Goal: Task Accomplishment & Management: Complete application form

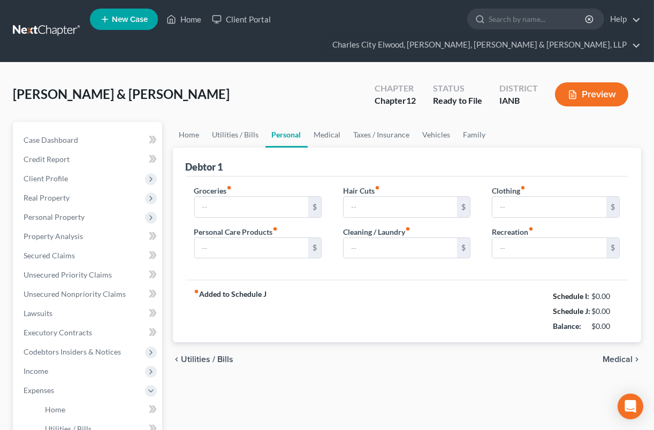
type input "800.00"
type input "50.00"
type input "25.00"
type input "0.00"
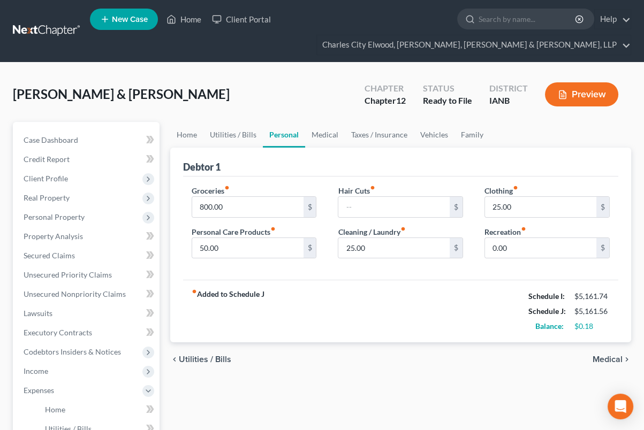
click at [88, 102] on div "Wulff, Tod & Tammy Upgraded" at bounding box center [121, 94] width 217 height 17
click at [32, 25] on link at bounding box center [47, 30] width 69 height 19
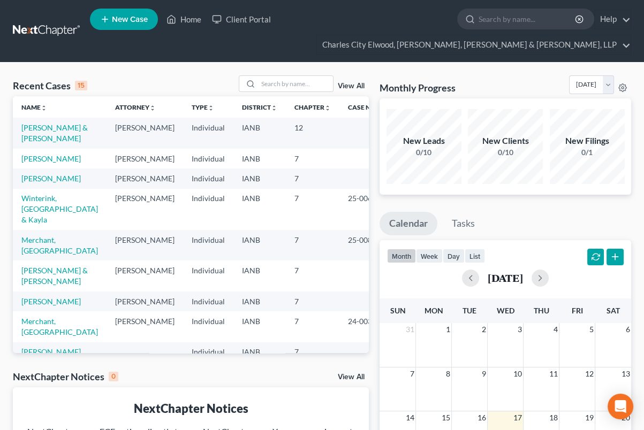
click at [48, 182] on td "[PERSON_NAME]" at bounding box center [60, 179] width 94 height 20
click at [49, 183] on link "[PERSON_NAME]" at bounding box center [50, 178] width 59 height 9
select select "0"
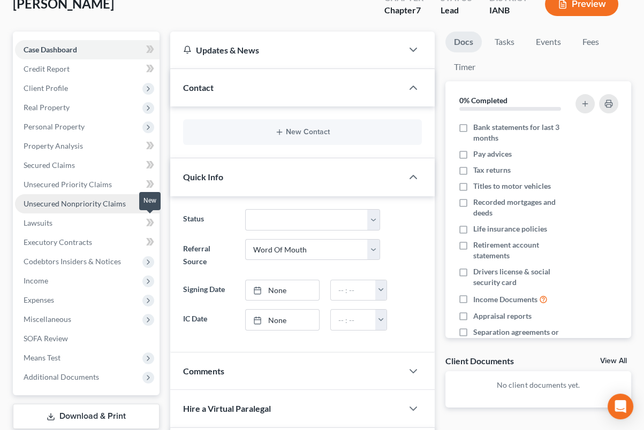
scroll to position [89, 0]
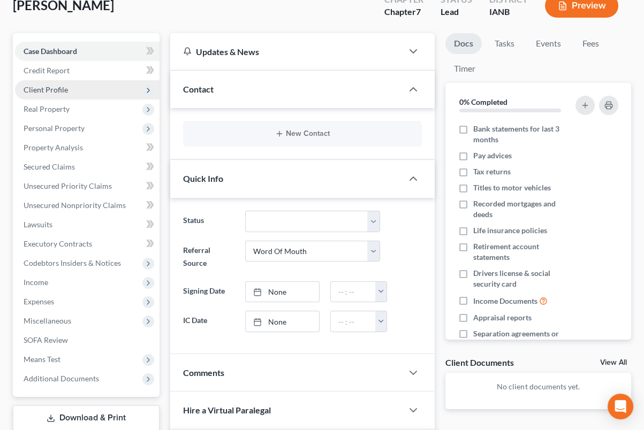
click at [79, 93] on span "Client Profile" at bounding box center [87, 89] width 145 height 19
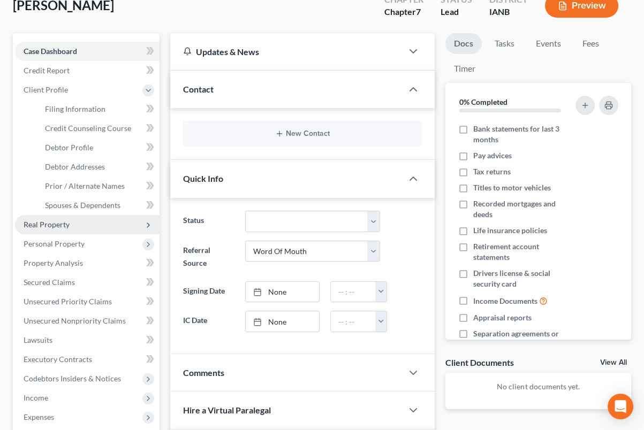
click at [94, 225] on span "Real Property" at bounding box center [87, 224] width 145 height 19
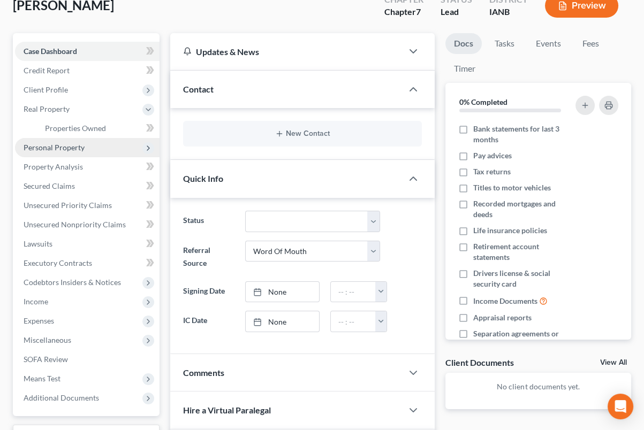
click at [83, 143] on span "Personal Property" at bounding box center [54, 147] width 61 height 9
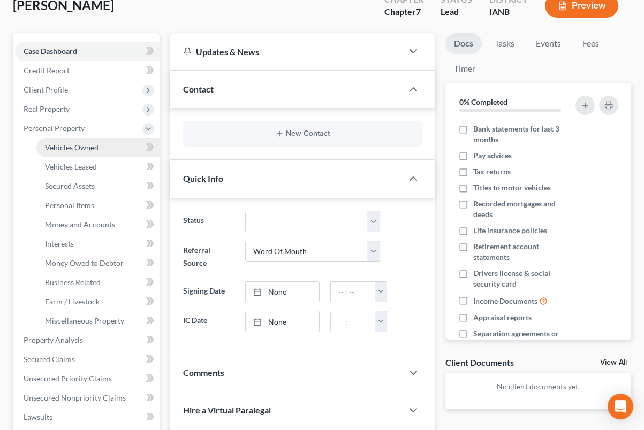
click at [95, 145] on span "Vehicles Owned" at bounding box center [72, 147] width 54 height 9
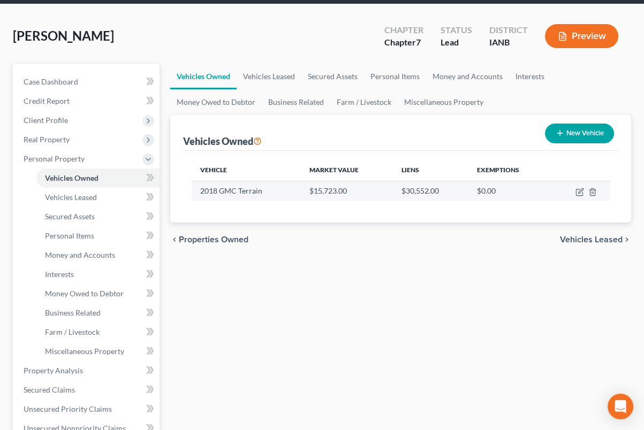
scroll to position [67, 0]
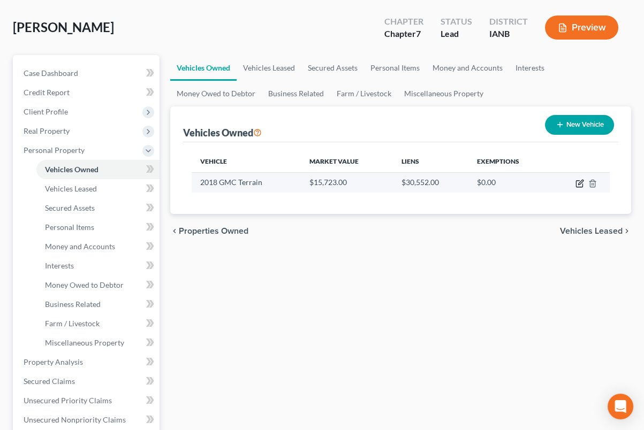
click at [581, 185] on icon "button" at bounding box center [579, 183] width 9 height 9
select select "0"
select select "8"
select select "0"
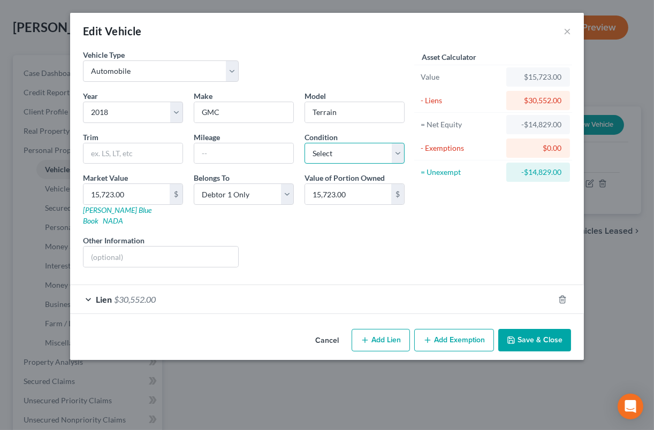
click at [398, 147] on select "Select Excellent Very Good Good Fair Poor" at bounding box center [355, 153] width 100 height 21
click at [332, 330] on button "Cancel" at bounding box center [327, 340] width 41 height 21
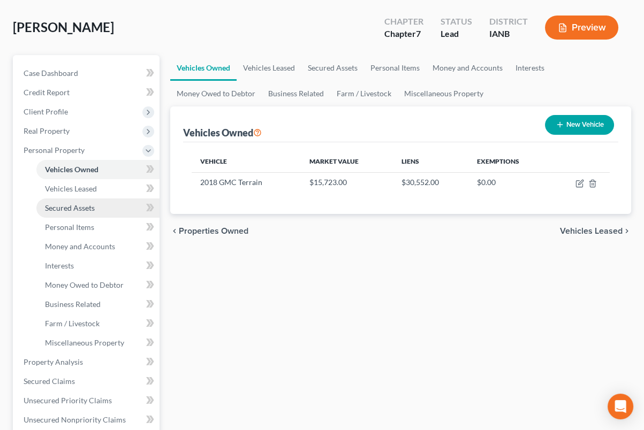
click at [92, 205] on span "Secured Assets" at bounding box center [70, 207] width 50 height 9
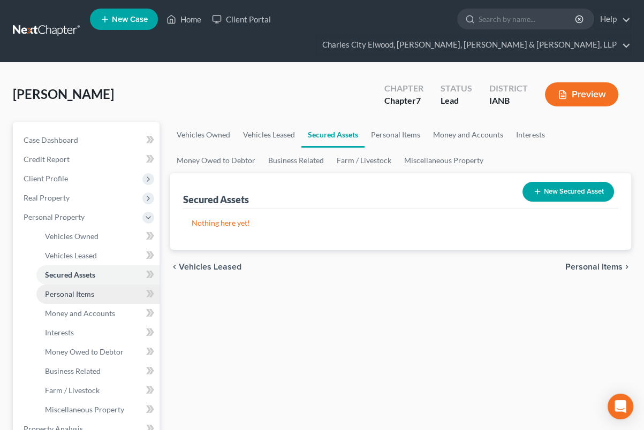
click at [95, 293] on link "Personal Items" at bounding box center [97, 294] width 123 height 19
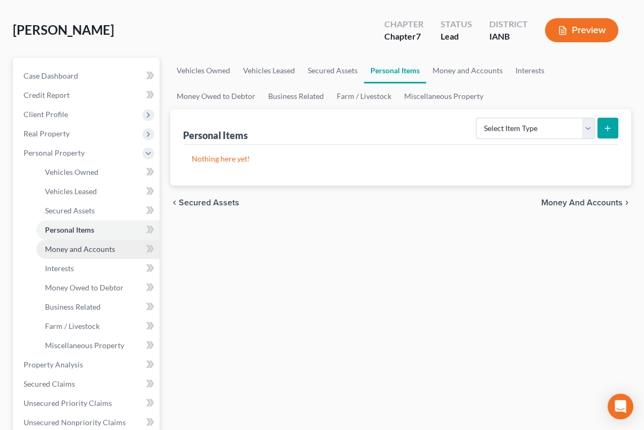
scroll to position [67, 0]
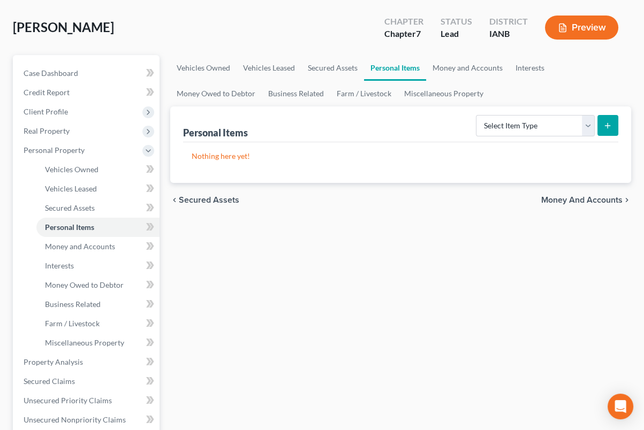
click at [612, 124] on icon "submit" at bounding box center [607, 126] width 9 height 9
click at [580, 122] on select "Select Item Type Clothing Collectibles Of Value Electronics Firearms Household …" at bounding box center [535, 125] width 119 height 21
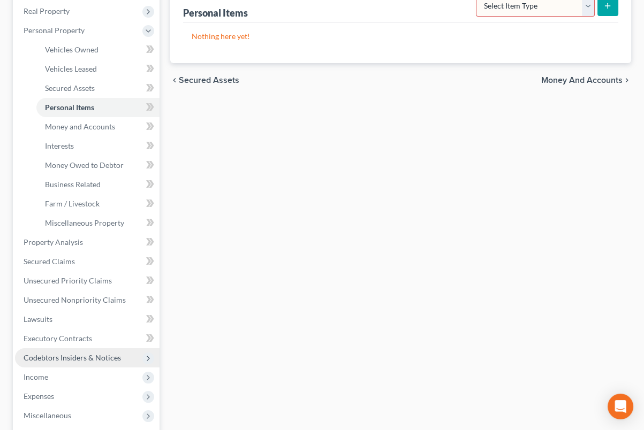
scroll to position [201, 0]
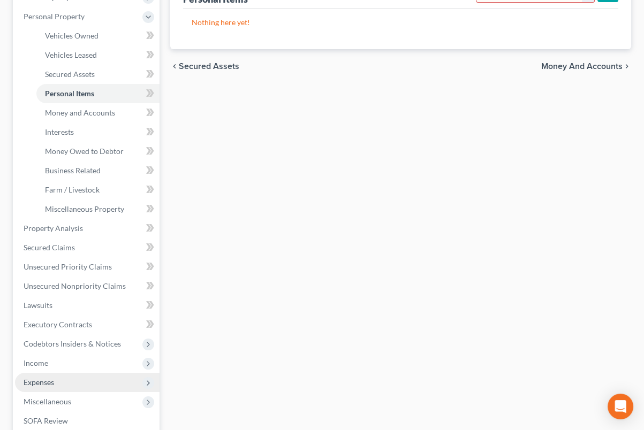
click at [82, 377] on span "Expenses" at bounding box center [87, 382] width 145 height 19
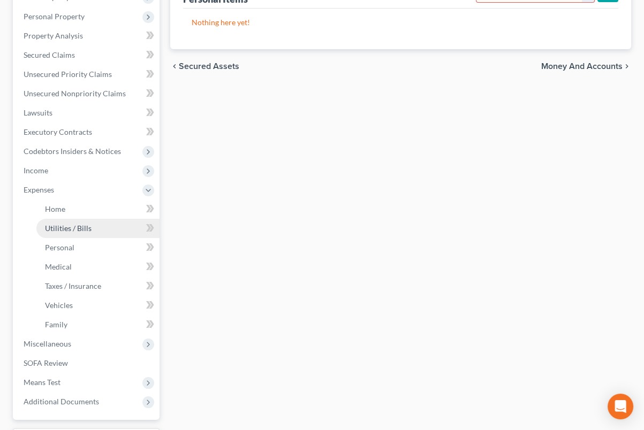
click at [70, 221] on link "Utilities / Bills" at bounding box center [97, 228] width 123 height 19
click at [64, 200] on link "Home" at bounding box center [97, 209] width 123 height 19
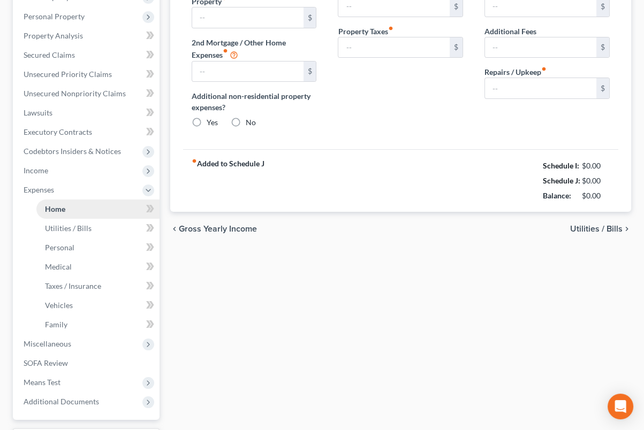
type input "0.00"
radio input "true"
type input "0.00"
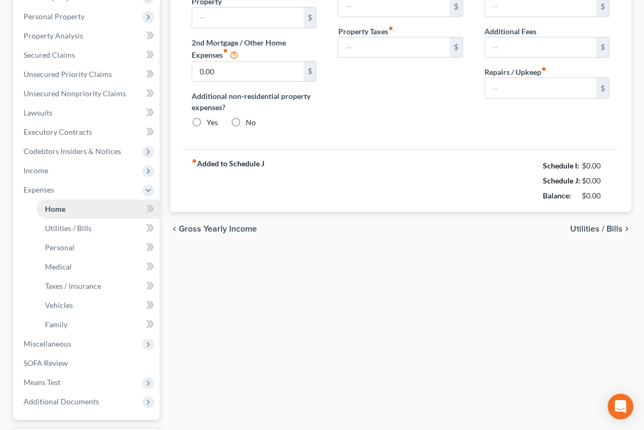
type input "0.00"
type input "600.00"
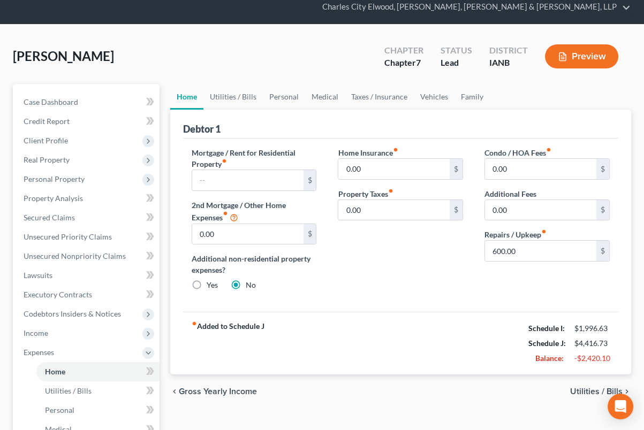
scroll to position [44, 0]
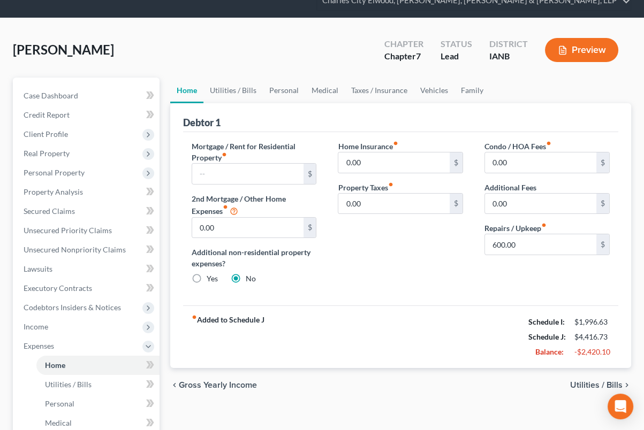
click at [608, 390] on div "chevron_left Gross Yearly Income Utilities / Bills chevron_right" at bounding box center [400, 385] width 461 height 34
click at [600, 389] on span "Utilities / Bills" at bounding box center [596, 385] width 52 height 9
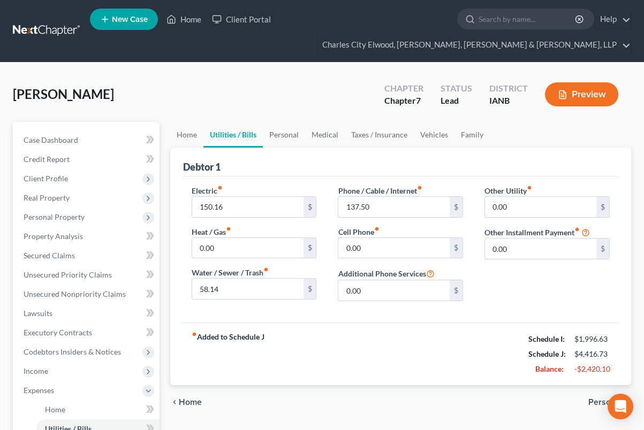
click at [595, 403] on span "Personal" at bounding box center [605, 402] width 34 height 9
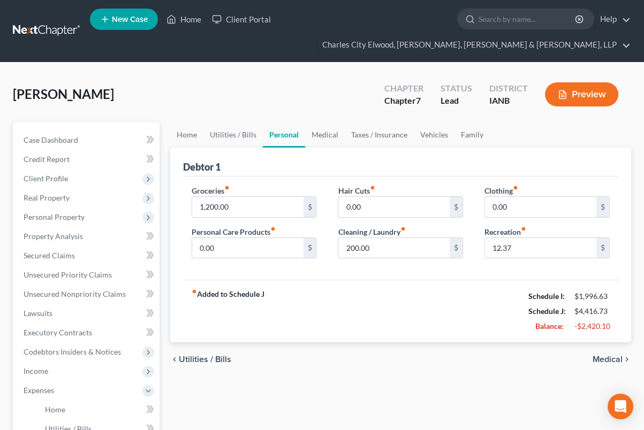
click at [218, 359] on span "Utilities / Bills" at bounding box center [205, 359] width 52 height 9
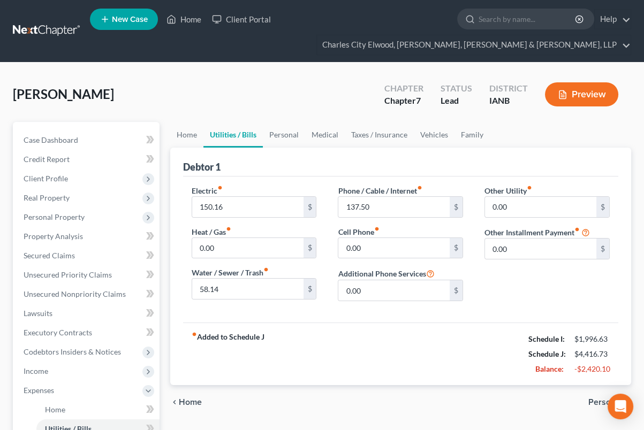
click at [232, 347] on strong "fiber_manual_record Added to Schedule J" at bounding box center [228, 354] width 73 height 45
click at [237, 340] on strong "fiber_manual_record Added to Schedule J" at bounding box center [228, 354] width 73 height 45
click at [258, 333] on strong "fiber_manual_record Added to Schedule J" at bounding box center [228, 354] width 73 height 45
click at [263, 347] on div "fiber_manual_record Added to Schedule J Schedule I: $1,996.63 Schedule J: $4,41…" at bounding box center [400, 354] width 435 height 63
drag, startPoint x: 263, startPoint y: 347, endPoint x: 224, endPoint y: 331, distance: 42.2
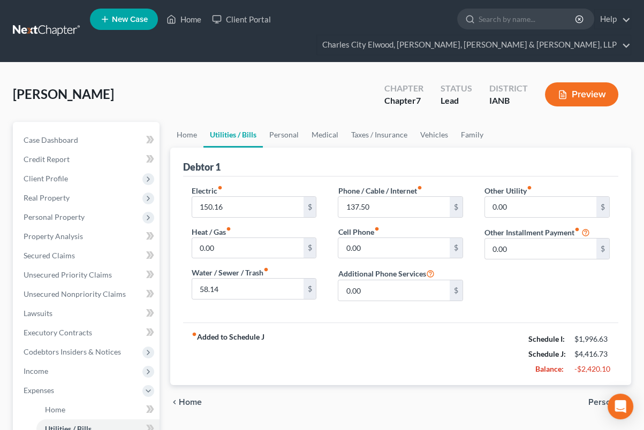
click at [224, 331] on div "fiber_manual_record Added to Schedule J Schedule I: $1,996.63 Schedule J: $4,41…" at bounding box center [400, 354] width 435 height 63
click at [202, 399] on div "chevron_left Home Personal chevron_right" at bounding box center [400, 402] width 461 height 34
click at [196, 402] on span "Home" at bounding box center [190, 402] width 23 height 9
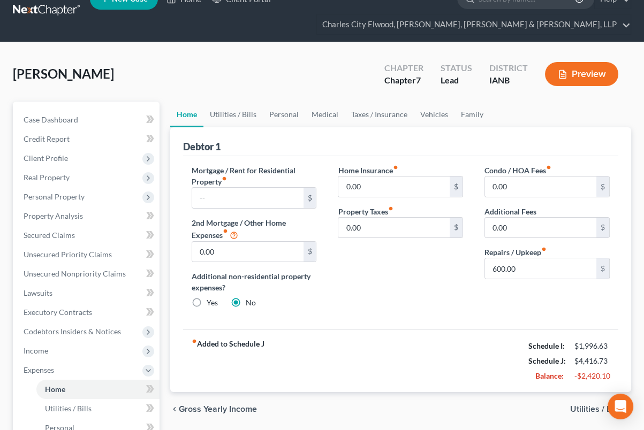
scroll to position [67, 0]
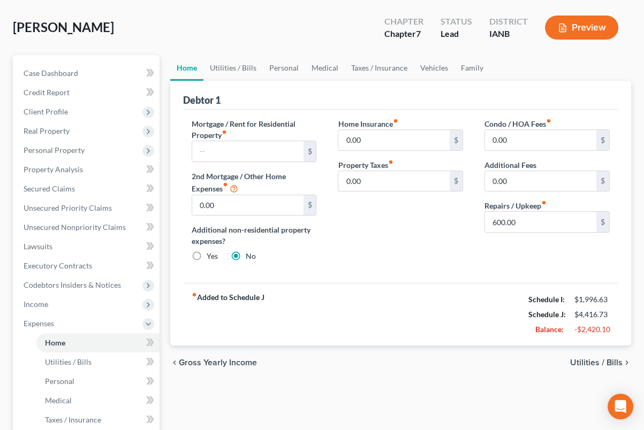
click at [587, 355] on div "chevron_left Gross Yearly Income Utilities / Bills chevron_right" at bounding box center [400, 363] width 461 height 34
click at [588, 359] on span "Utilities / Bills" at bounding box center [596, 363] width 52 height 9
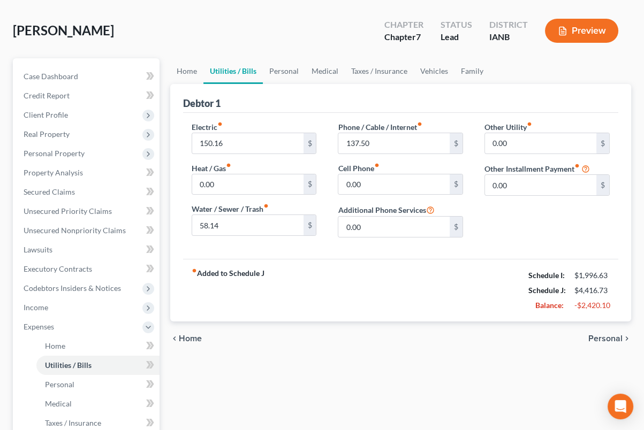
scroll to position [89, 0]
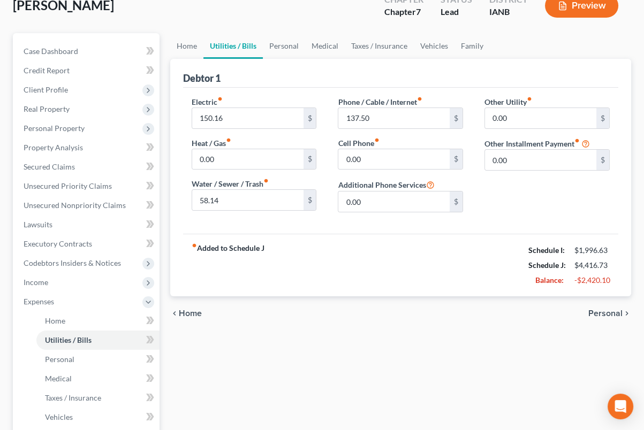
click at [585, 312] on div "chevron_left Home Personal chevron_right" at bounding box center [400, 314] width 461 height 34
click at [596, 309] on span "Personal" at bounding box center [605, 313] width 34 height 9
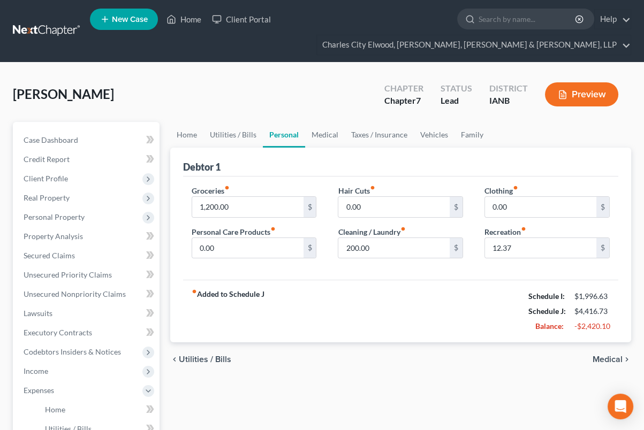
click at [619, 359] on span "Medical" at bounding box center [608, 359] width 30 height 9
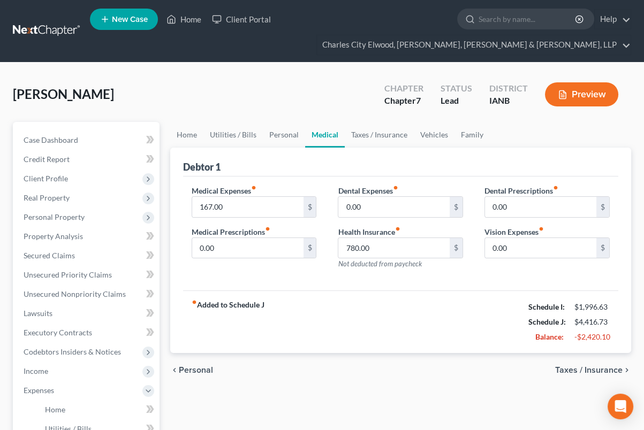
click at [604, 368] on span "Taxes / Insurance" at bounding box center [588, 370] width 67 height 9
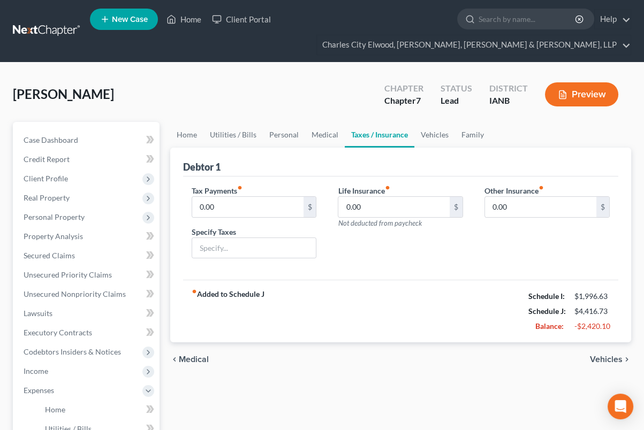
click at [198, 355] on span "Medical" at bounding box center [194, 359] width 30 height 9
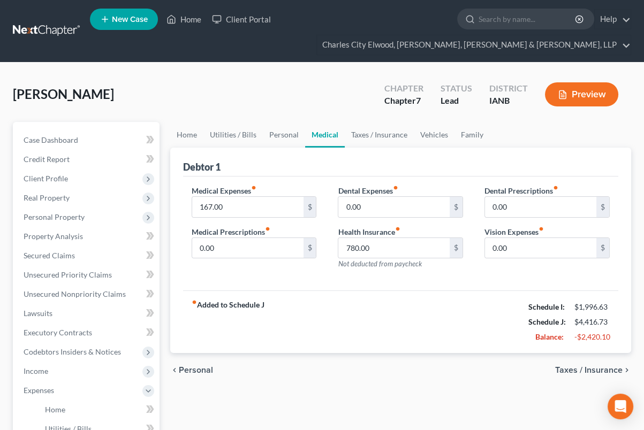
click at [590, 367] on span "Taxes / Insurance" at bounding box center [588, 370] width 67 height 9
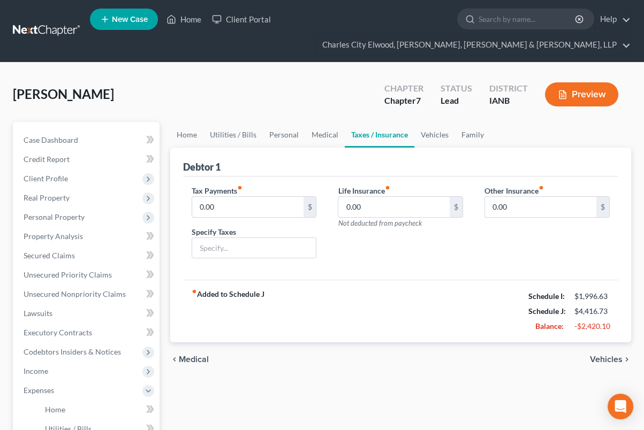
click at [590, 367] on div "chevron_left Medical Vehicles chevron_right" at bounding box center [400, 360] width 461 height 34
click at [597, 356] on span "Vehicles" at bounding box center [606, 359] width 33 height 9
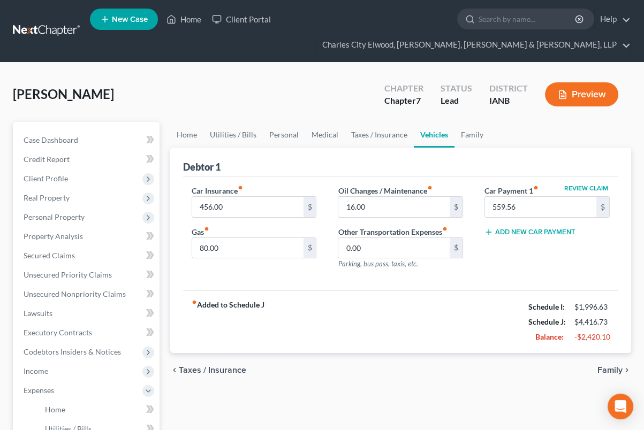
click at [257, 305] on strong "fiber_manual_record Added to Schedule J" at bounding box center [228, 322] width 73 height 45
click at [226, 376] on div "chevron_left Taxes / Insurance Family chevron_right" at bounding box center [400, 370] width 461 height 34
click at [227, 371] on span "Taxes / Insurance" at bounding box center [212, 370] width 67 height 9
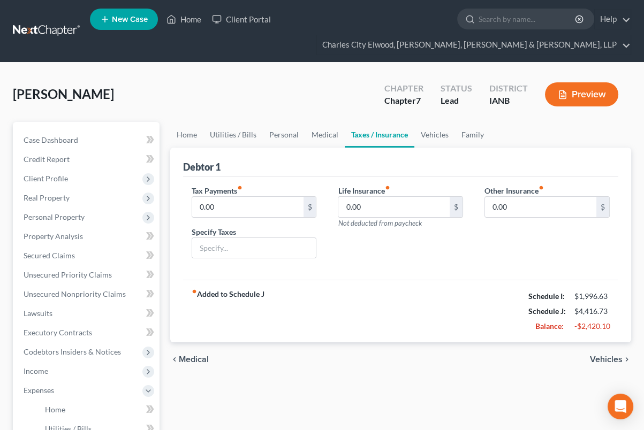
click at [225, 370] on div "chevron_left Medical Vehicles chevron_right" at bounding box center [400, 360] width 461 height 34
click at [204, 361] on span "Medical" at bounding box center [194, 359] width 30 height 9
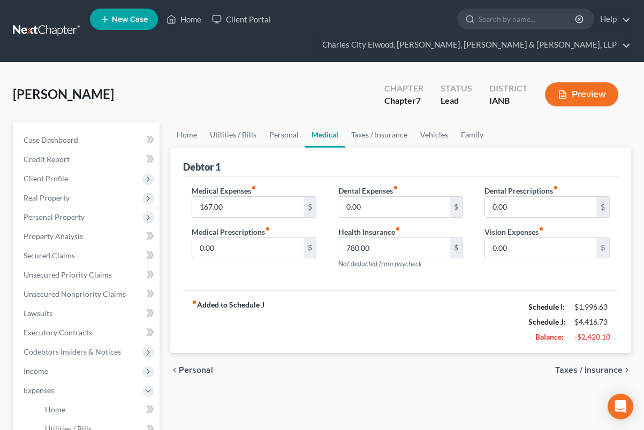
click at [192, 354] on div "chevron_left Personal Taxes / Insurance chevron_right" at bounding box center [400, 370] width 461 height 34
click at [198, 368] on span "Personal" at bounding box center [196, 370] width 34 height 9
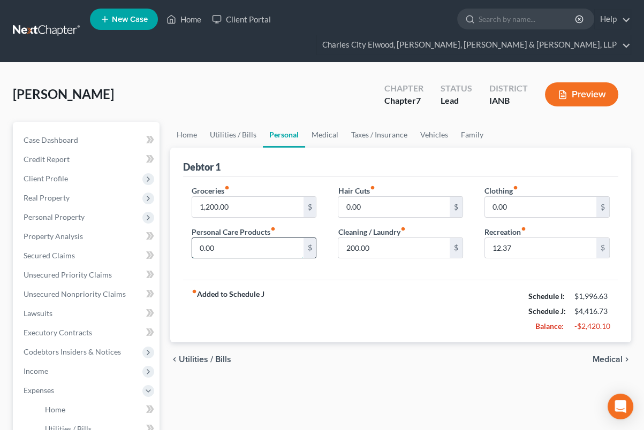
click at [280, 251] on input "0.00" at bounding box center [247, 248] width 111 height 20
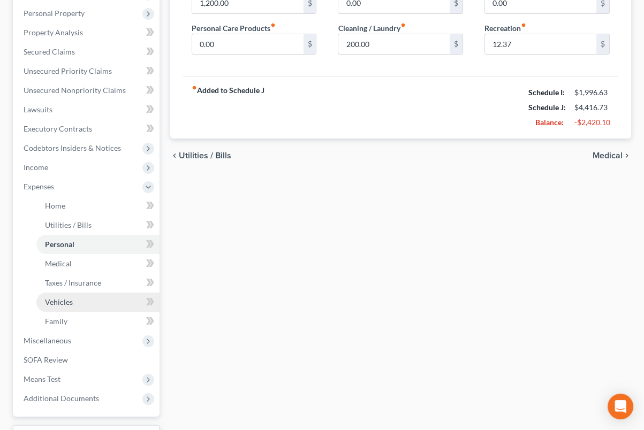
scroll to position [223, 0]
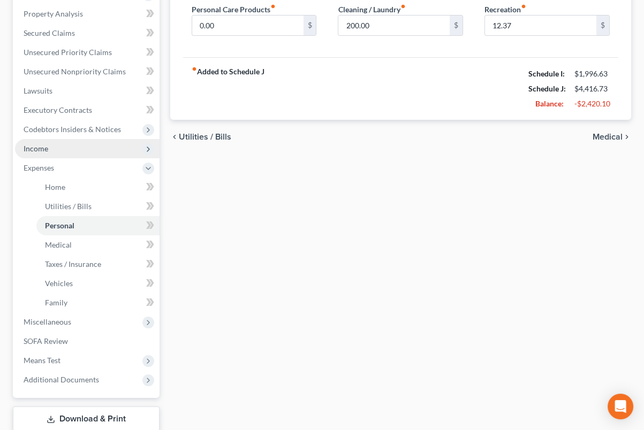
click at [79, 144] on span "Income" at bounding box center [87, 148] width 145 height 19
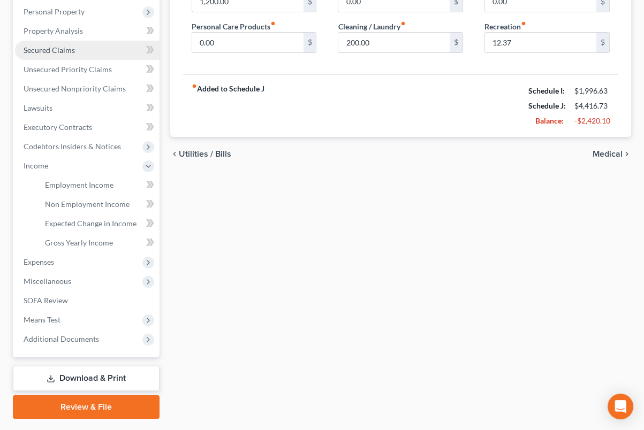
scroll to position [201, 0]
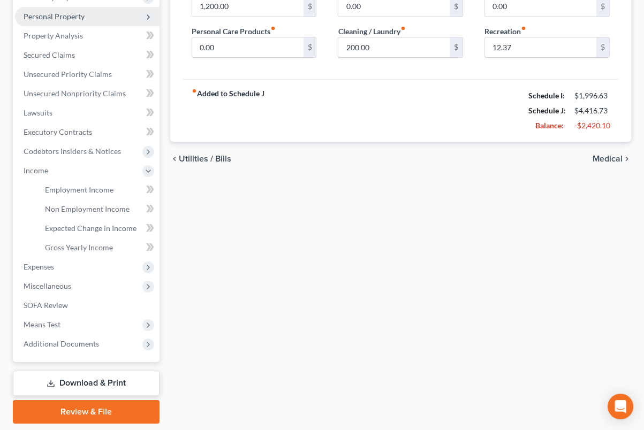
click at [63, 23] on span "Personal Property" at bounding box center [87, 16] width 145 height 19
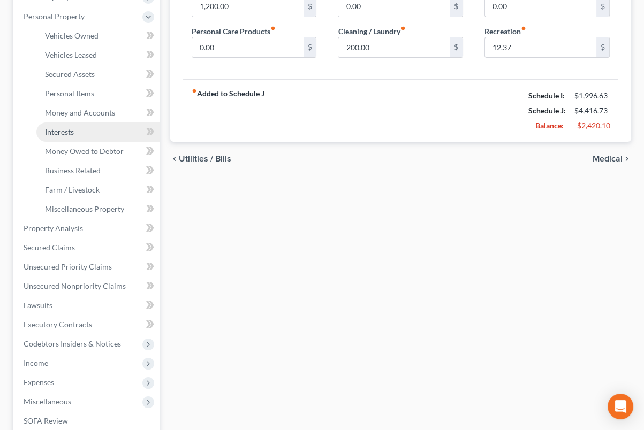
click at [70, 127] on span "Interests" at bounding box center [59, 131] width 29 height 9
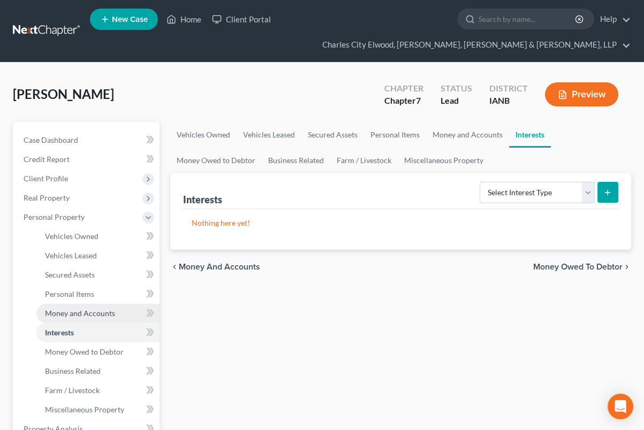
click at [78, 316] on span "Money and Accounts" at bounding box center [80, 313] width 70 height 9
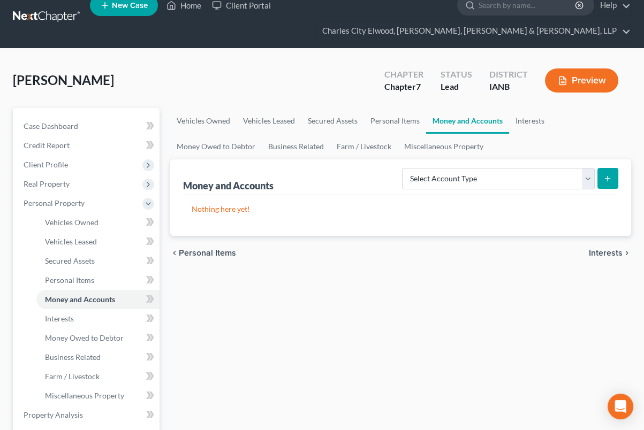
scroll to position [22, 0]
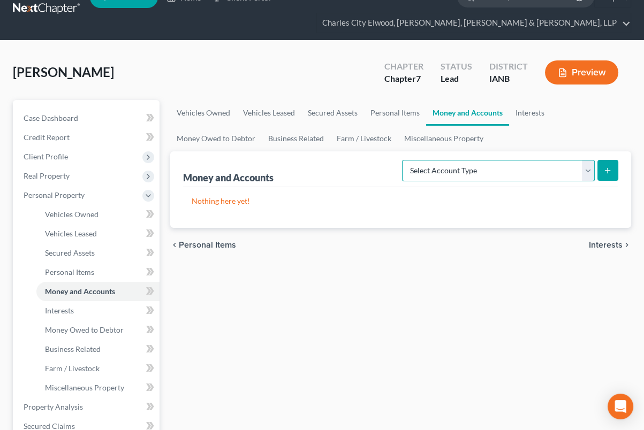
click at [544, 172] on select "Select Account Type Brokerage Cash on Hand Certificates of Deposit Checking Acc…" at bounding box center [498, 170] width 193 height 21
select select "checking"
click at [404, 160] on select "Select Account Type Brokerage Cash on Hand Certificates of Deposit Checking Acc…" at bounding box center [498, 170] width 193 height 21
click at [613, 167] on button "submit" at bounding box center [607, 170] width 21 height 21
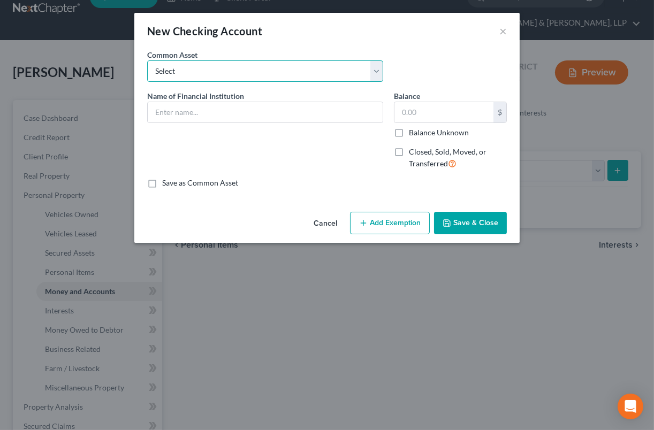
click at [225, 76] on select "Select Fidelity Bank & Trust Fidelity Bank & Trust First Security Bank, [GEOGRA…" at bounding box center [265, 70] width 236 height 21
click at [243, 223] on div "Cancel Add Exemption Save & Close" at bounding box center [326, 225] width 385 height 35
click at [218, 117] on input "text" at bounding box center [265, 112] width 235 height 20
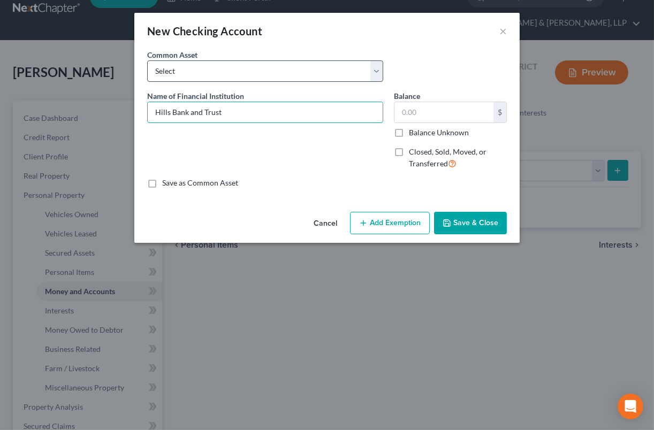
type input "Hills Bank and Trust"
click at [222, 76] on select "Select Fidelity Bank & Trust Fidelity Bank & Trust First Security Bank, [GEOGRA…" at bounding box center [265, 70] width 236 height 21
click at [189, 67] on select "Select Fidelity Bank & Trust Fidelity Bank & Trust First Security Bank, [GEOGRA…" at bounding box center [265, 70] width 236 height 21
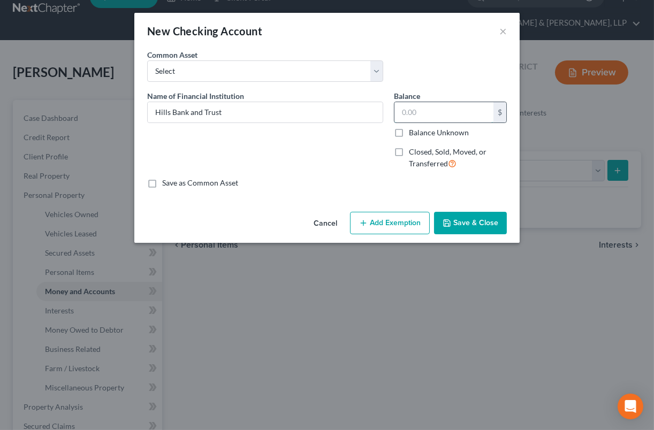
click at [419, 115] on input "text" at bounding box center [443, 112] width 99 height 20
type input "2,113"
click at [224, 180] on label "Save as Common Asset" at bounding box center [200, 183] width 76 height 11
click at [173, 180] on input "Save as Common Asset" at bounding box center [169, 181] width 7 height 7
checkbox input "true"
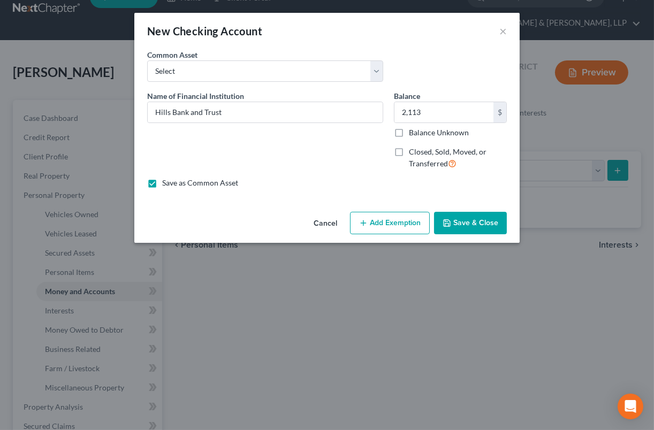
click at [465, 228] on button "Save & Close" at bounding box center [470, 223] width 73 height 22
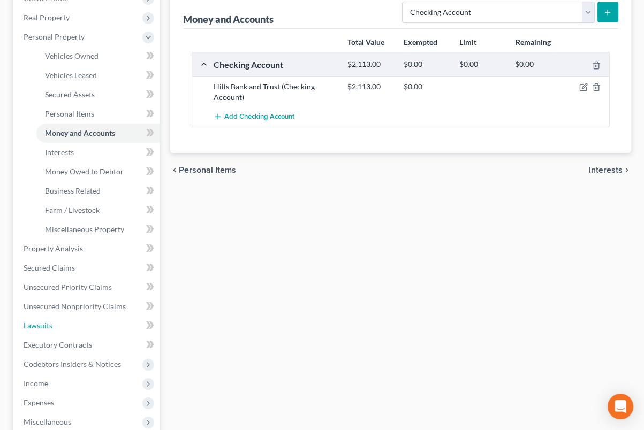
scroll to position [178, 0]
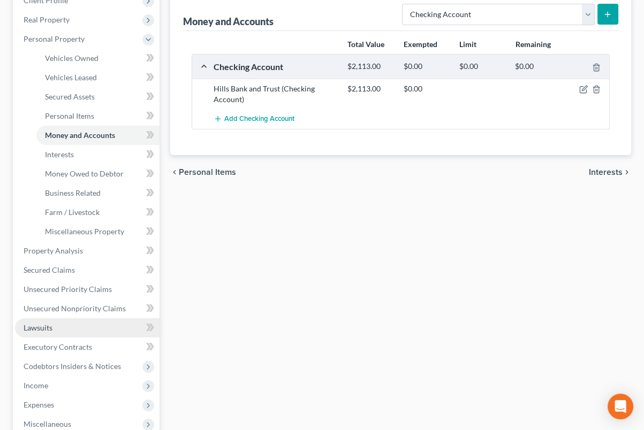
click at [57, 331] on link "Lawsuits" at bounding box center [87, 327] width 145 height 19
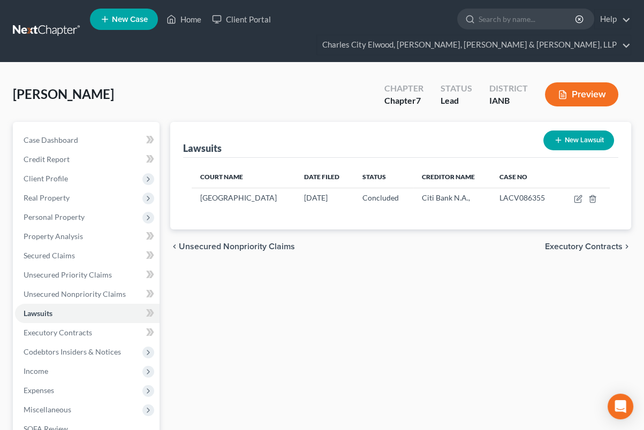
click at [580, 143] on button "New Lawsuit" at bounding box center [578, 141] width 71 height 20
select select "0"
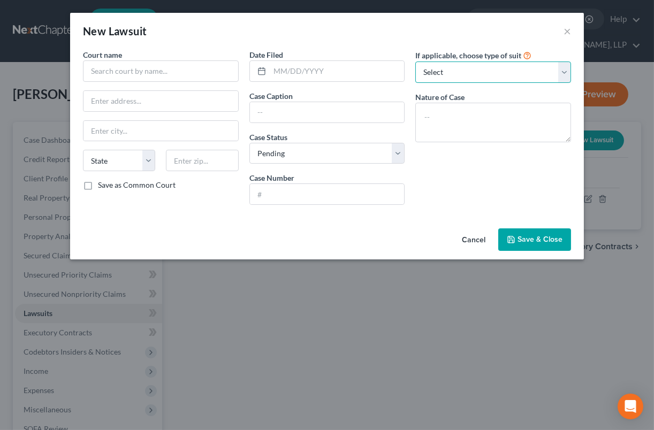
click at [495, 74] on select "Select Repossession Garnishment Foreclosure Attached, Seized, Or Levied Other" at bounding box center [493, 72] width 156 height 21
click at [482, 234] on button "Cancel" at bounding box center [473, 240] width 41 height 21
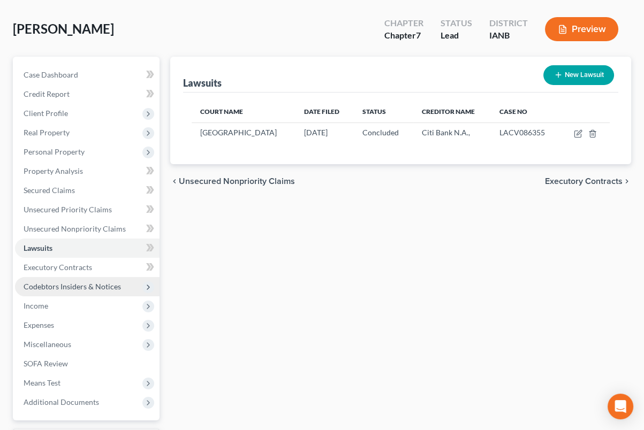
scroll to position [67, 0]
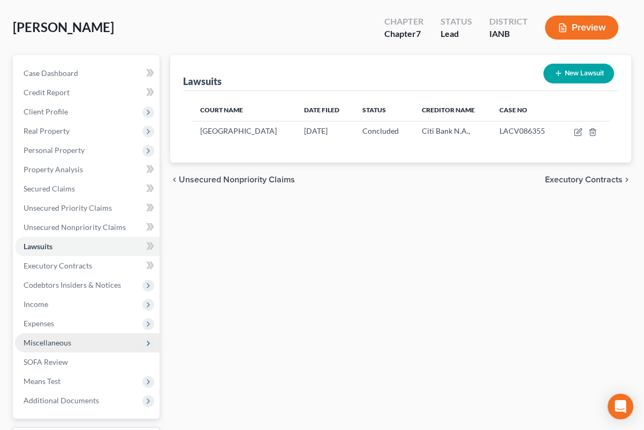
click at [105, 336] on span "Miscellaneous" at bounding box center [87, 342] width 145 height 19
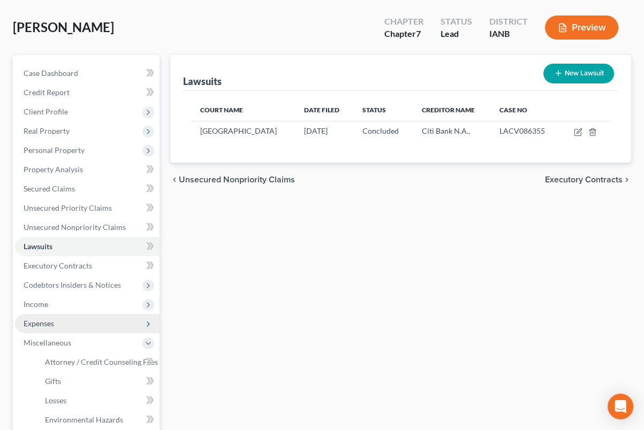
click at [104, 320] on span "Expenses" at bounding box center [87, 323] width 145 height 19
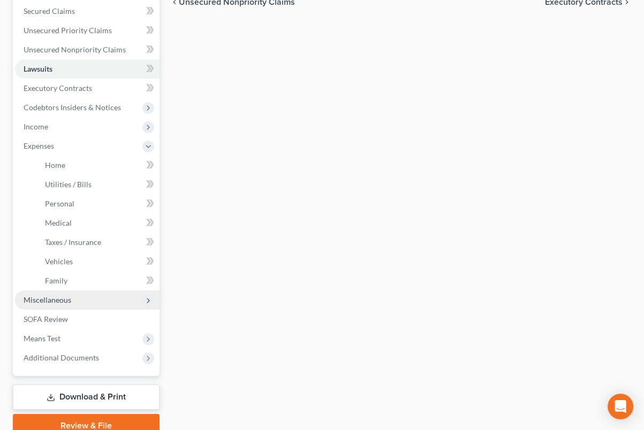
scroll to position [245, 0]
click at [92, 290] on span "Miscellaneous" at bounding box center [87, 299] width 145 height 19
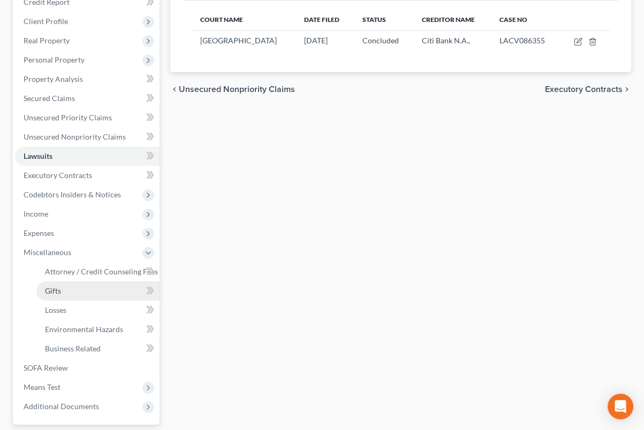
scroll to position [156, 0]
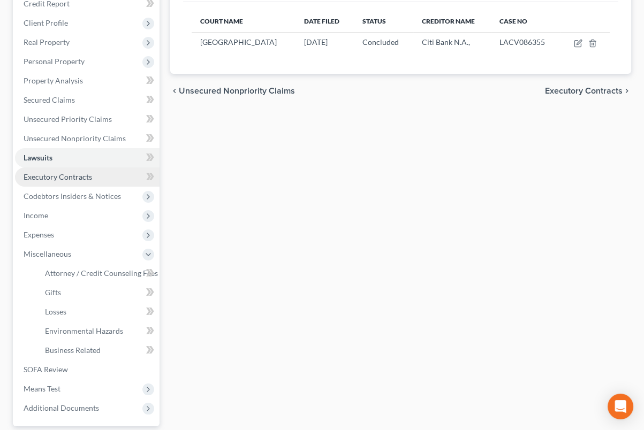
click at [68, 170] on link "Executory Contracts" at bounding box center [87, 177] width 145 height 19
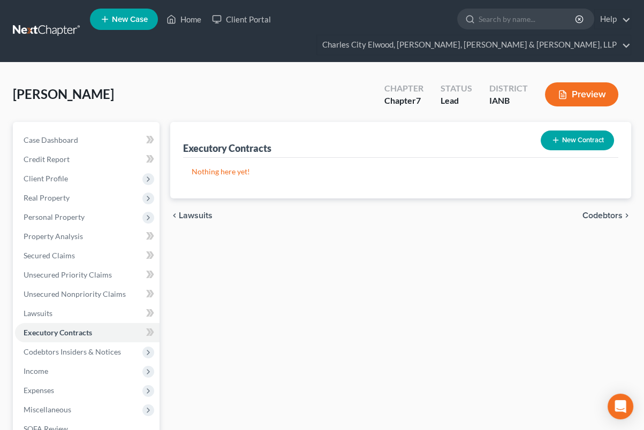
click at [584, 137] on button "New Contract" at bounding box center [577, 141] width 73 height 20
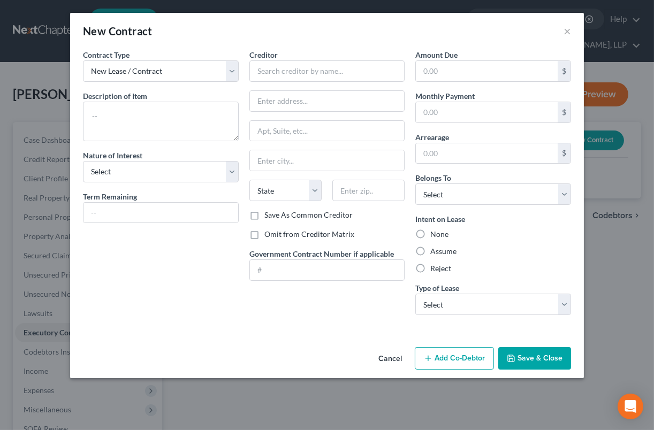
click at [405, 360] on button "Cancel" at bounding box center [390, 358] width 41 height 21
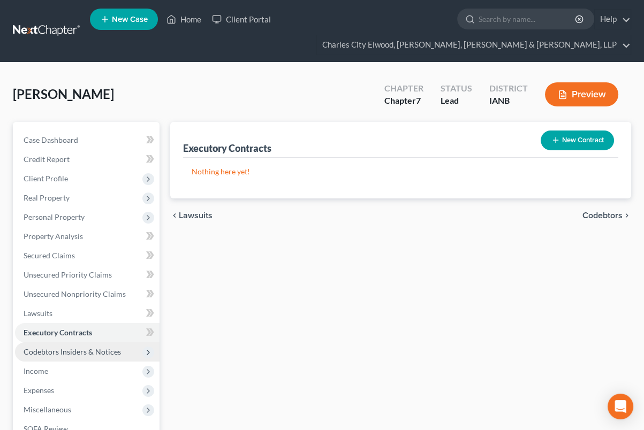
click at [90, 350] on span "Codebtors Insiders & Notices" at bounding box center [72, 351] width 97 height 9
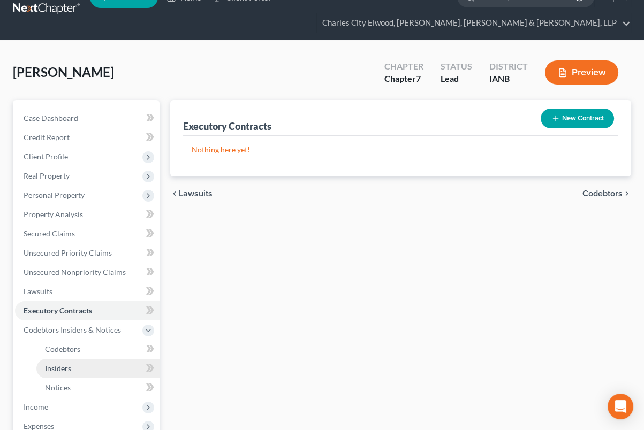
scroll to position [44, 0]
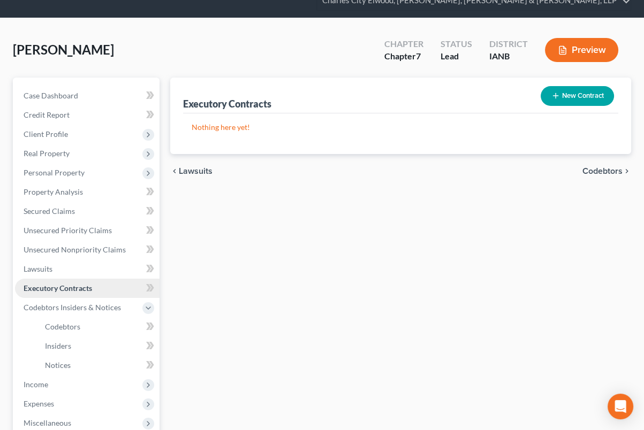
click at [85, 284] on span "Executory Contracts" at bounding box center [58, 288] width 69 height 9
click at [558, 99] on icon "button" at bounding box center [555, 96] width 9 height 9
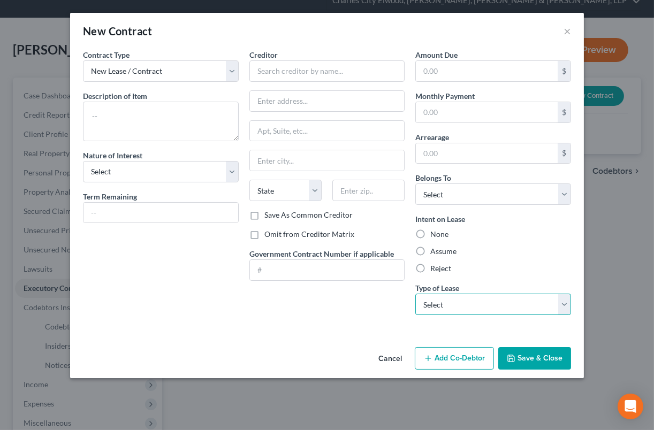
click at [464, 302] on select "Select Real Estate Car Other" at bounding box center [493, 304] width 156 height 21
click at [345, 287] on div "Creditor * State [US_STATE] AK AR AZ CA CO [GEOGRAPHIC_DATA] DE DC [GEOGRAPHIC_…" at bounding box center [327, 186] width 166 height 275
click at [393, 356] on button "Cancel" at bounding box center [390, 358] width 41 height 21
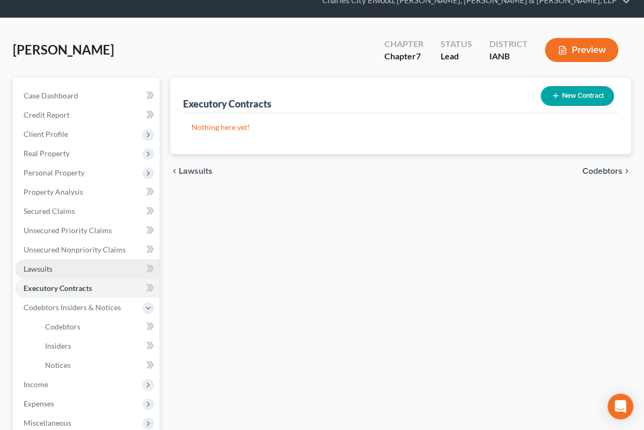
click at [94, 269] on link "Lawsuits" at bounding box center [87, 269] width 145 height 19
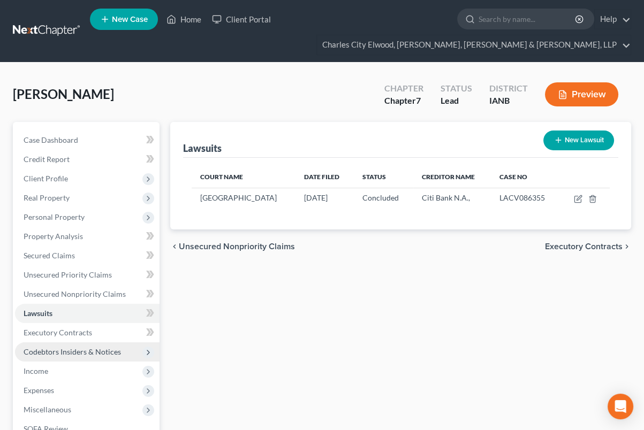
click at [105, 345] on span "Codebtors Insiders & Notices" at bounding box center [87, 352] width 145 height 19
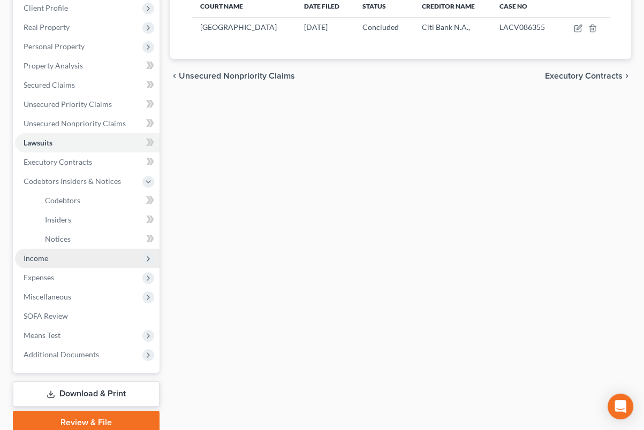
scroll to position [178, 0]
